Goal: Information Seeking & Learning: Find specific fact

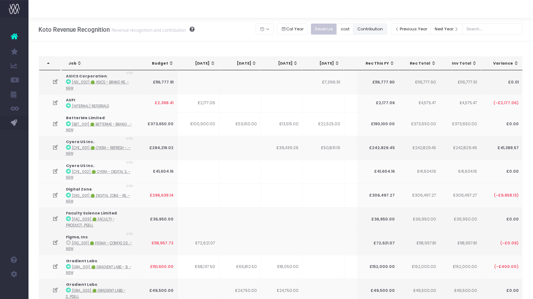
click at [380, 30] on button "Contribution" at bounding box center [371, 29] width 34 height 11
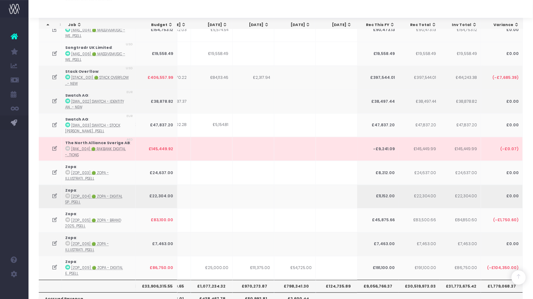
scroll to position [0, 160]
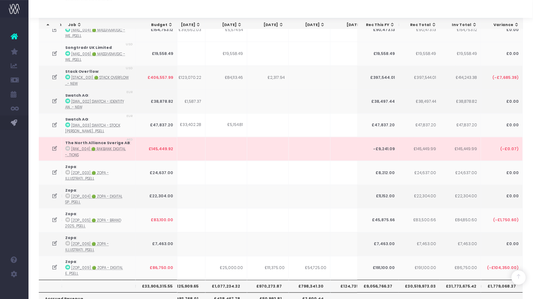
click at [273, 280] on th "£970,273.87" at bounding box center [268, 286] width 42 height 12
copy th "£970,273.87"
